Goal: Transaction & Acquisition: Book appointment/travel/reservation

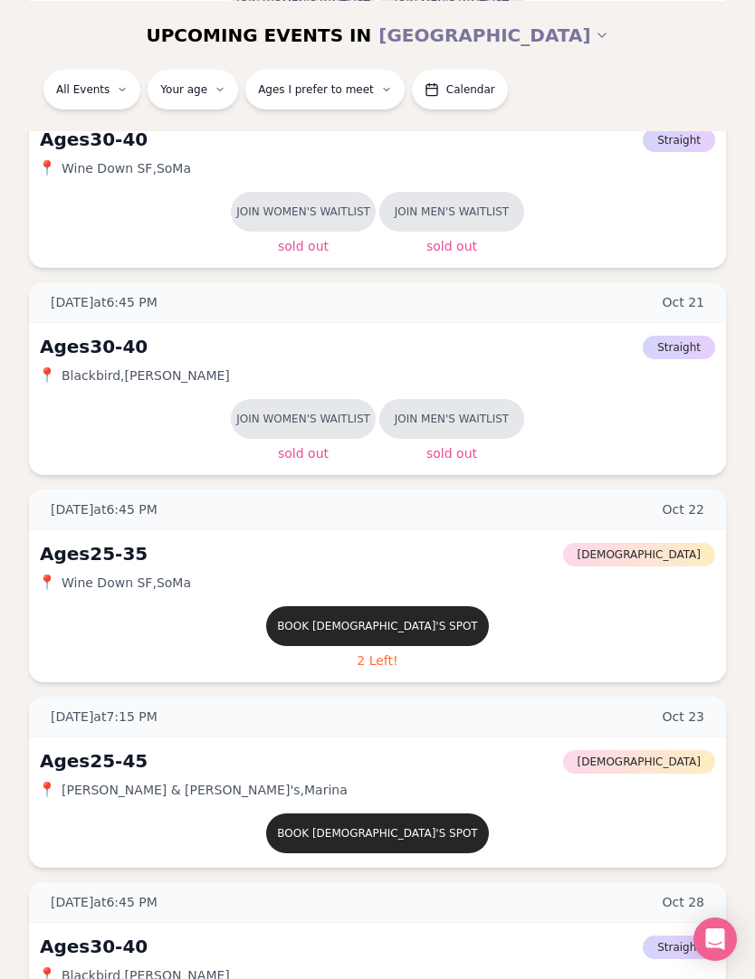
scroll to position [726, 0]
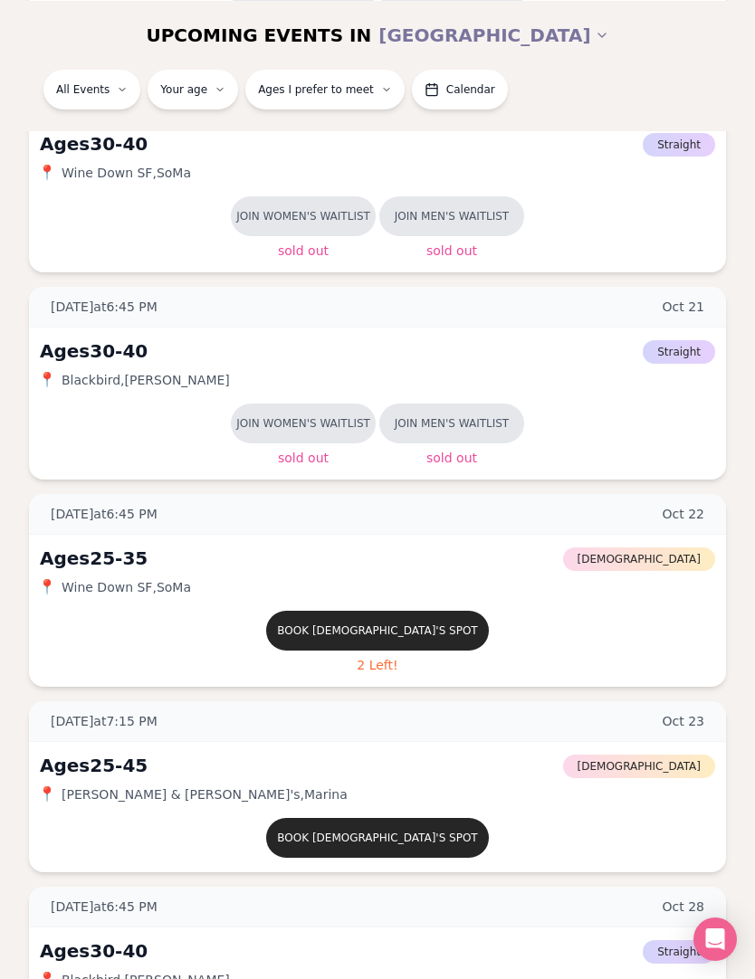
click at [172, 106] on button "Your age" at bounding box center [193, 89] width 91 height 40
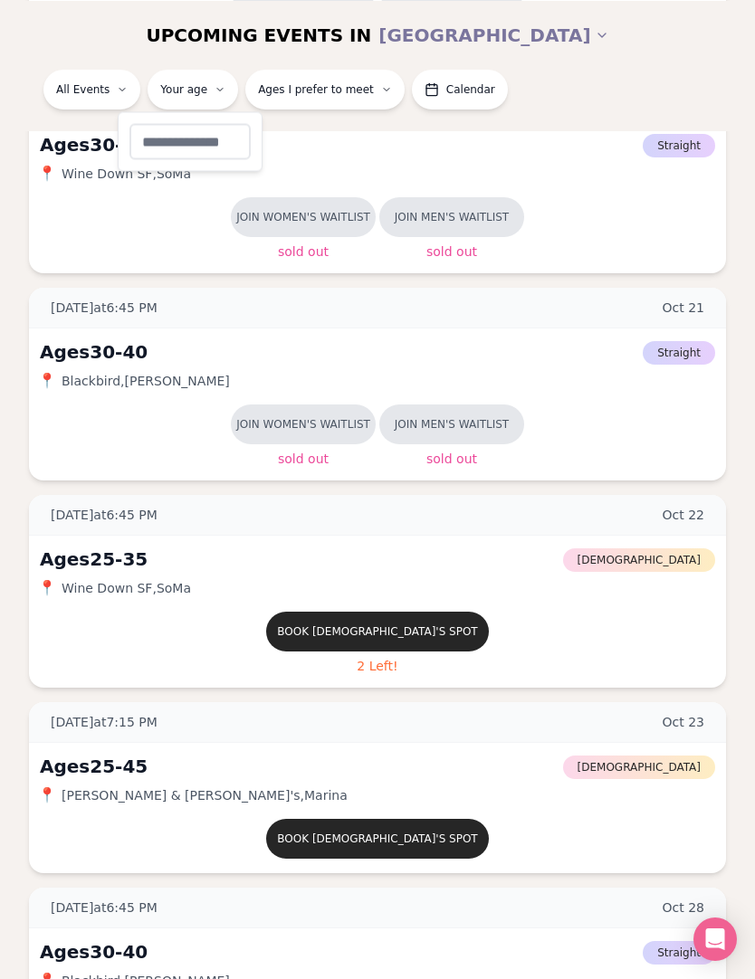
type input "**"
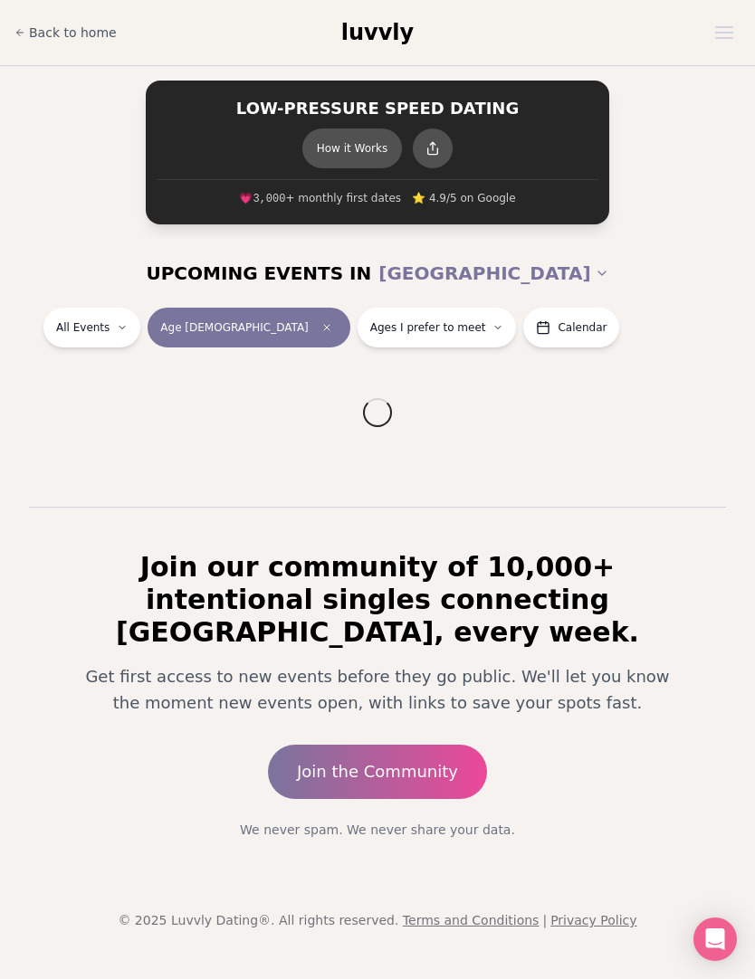
scroll to position [64, 0]
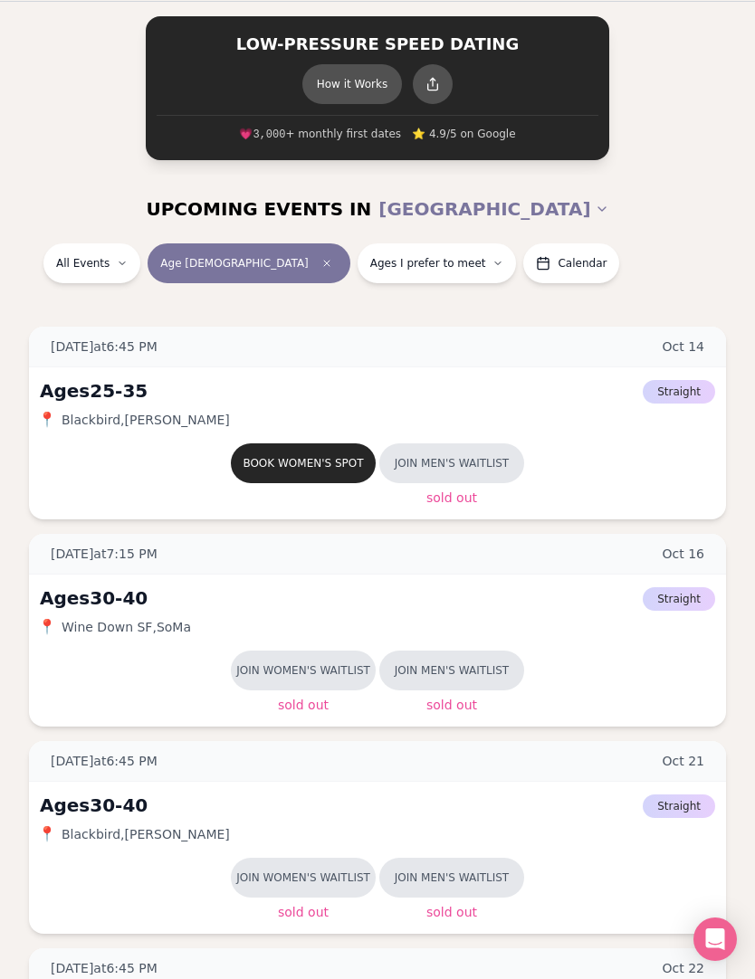
click at [370, 263] on span "Ages I prefer to meet" at bounding box center [428, 263] width 116 height 14
click at [331, 336] on span "Around my age" at bounding box center [316, 331] width 97 height 18
click at [257, 336] on button "Around my age" at bounding box center [250, 331] width 14 height 14
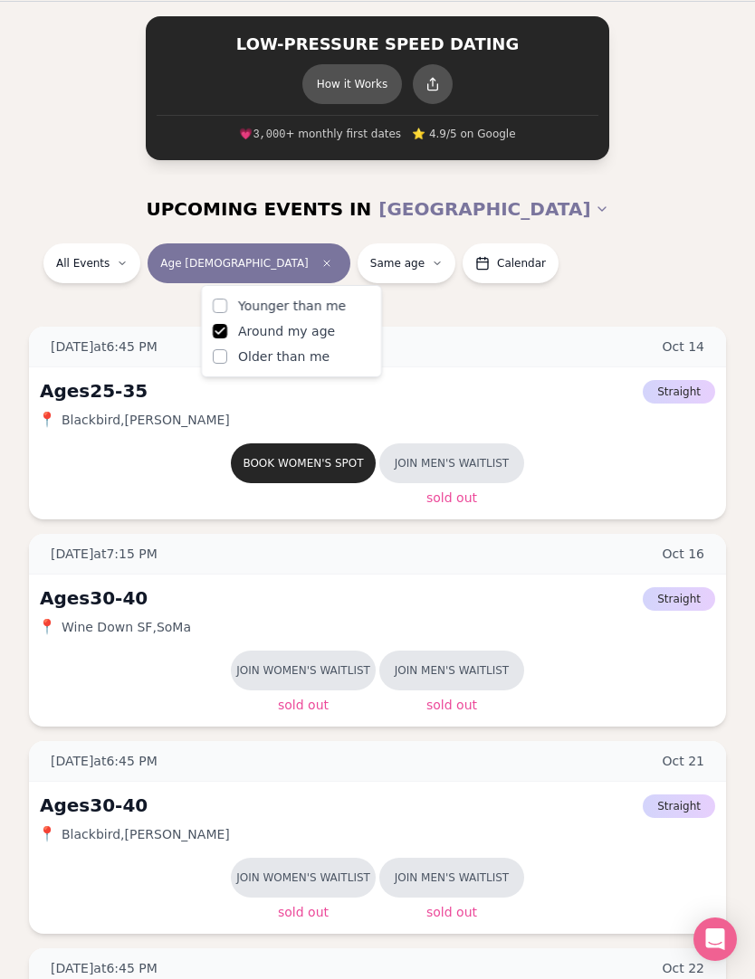
click at [525, 268] on div "All Events Age [DEMOGRAPHIC_DATA] Same age Calendar" at bounding box center [377, 266] width 726 height 47
